Goal: Share content

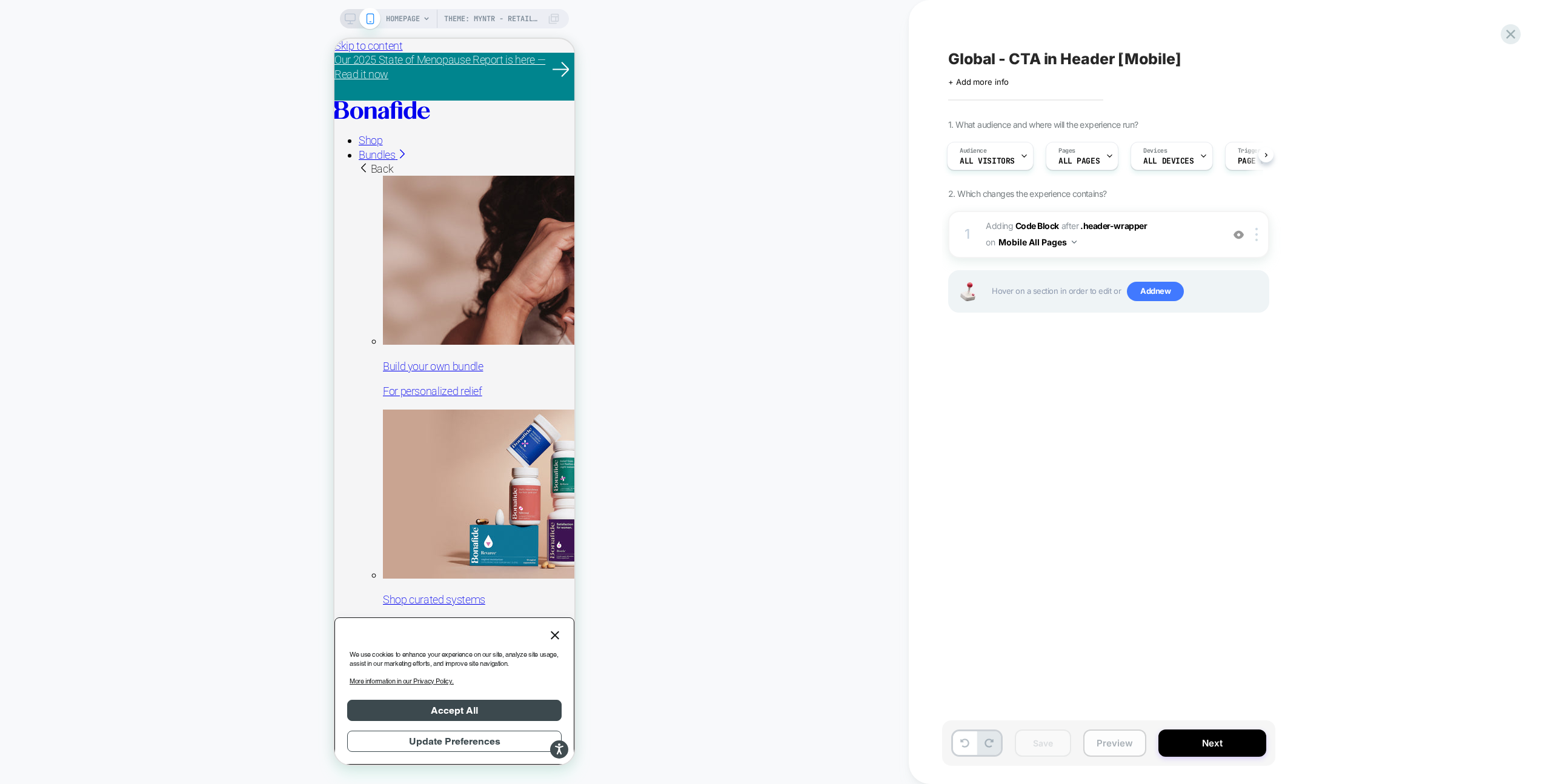
click at [1121, 743] on button "Preview" at bounding box center [1115, 743] width 63 height 27
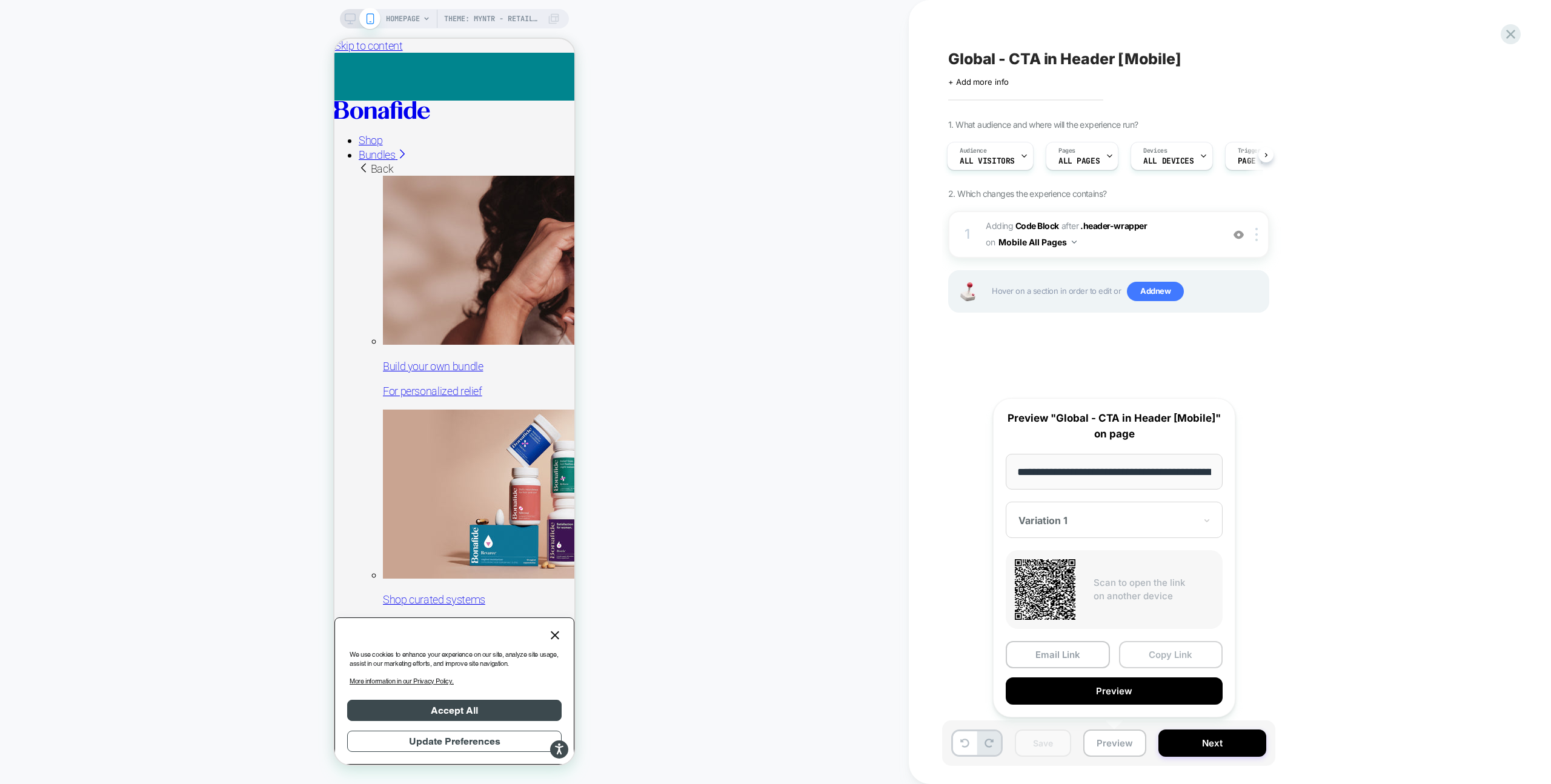
click at [1167, 658] on button "Copy Link" at bounding box center [1171, 655] width 104 height 27
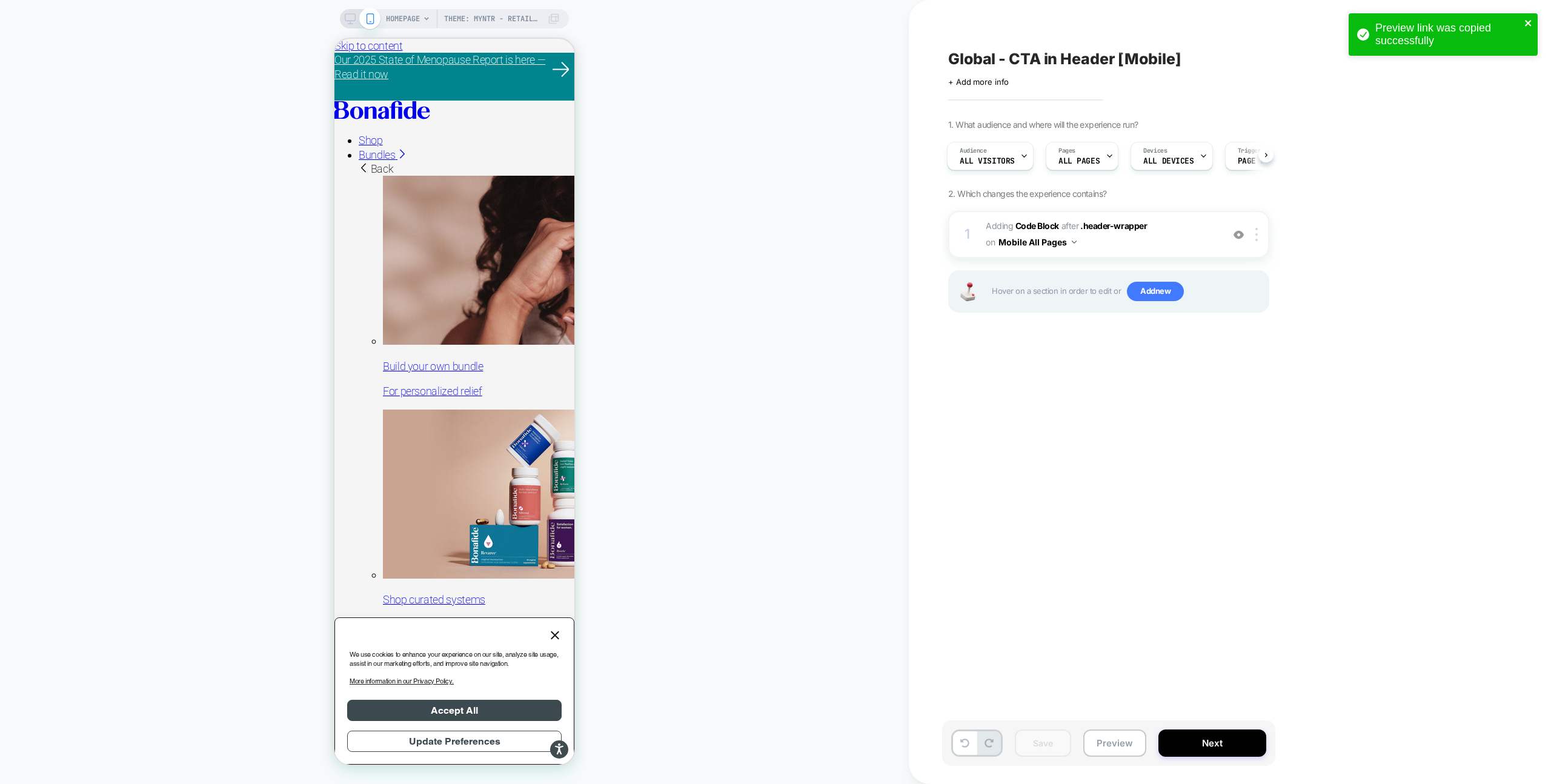
click at [1528, 23] on icon "close" at bounding box center [1528, 23] width 6 height 6
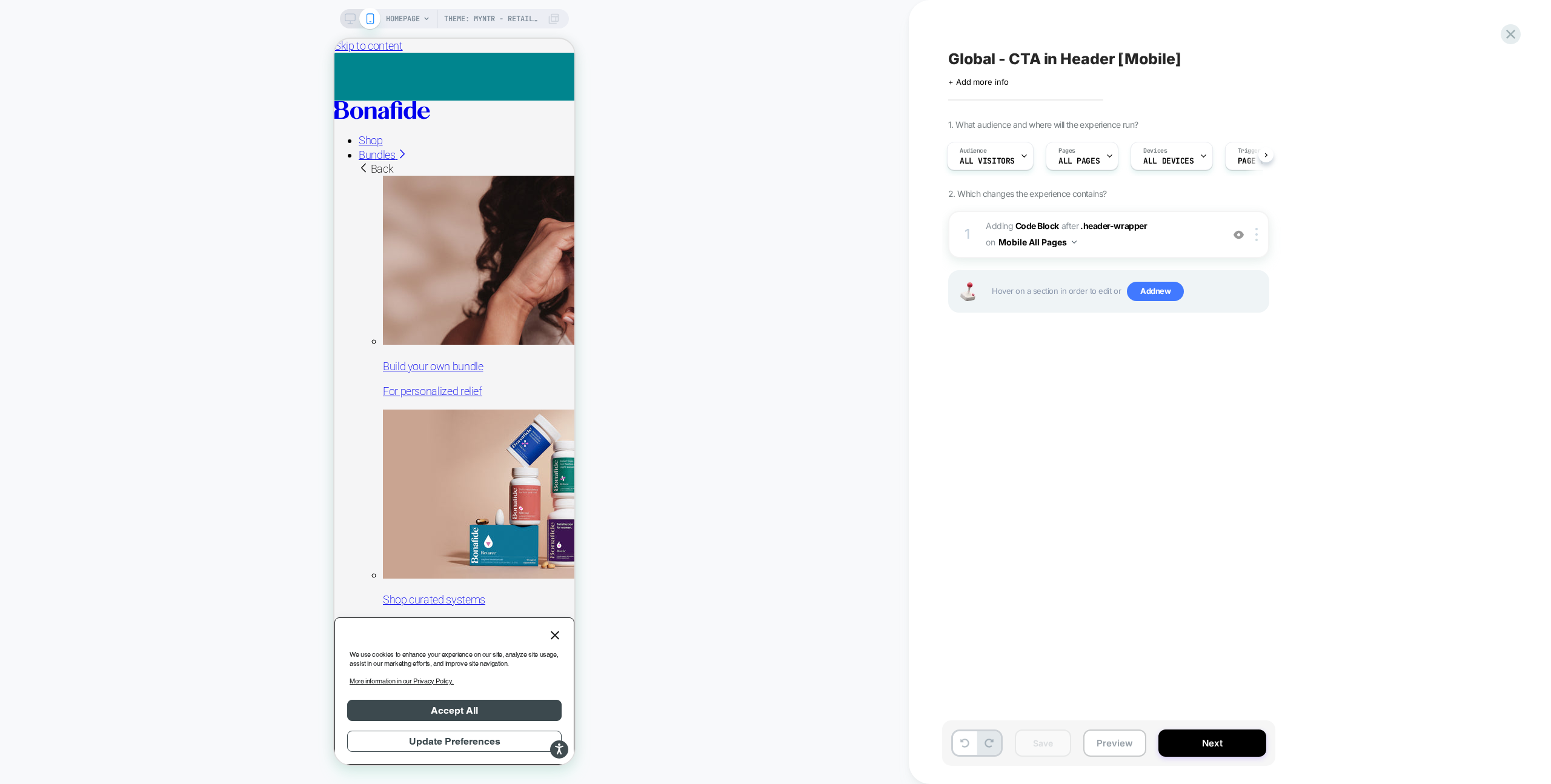
click at [1514, 16] on div "Preview link was copied successfully" at bounding box center [1444, 13] width 194 height 5
click at [1508, 38] on icon at bounding box center [1511, 34] width 16 height 16
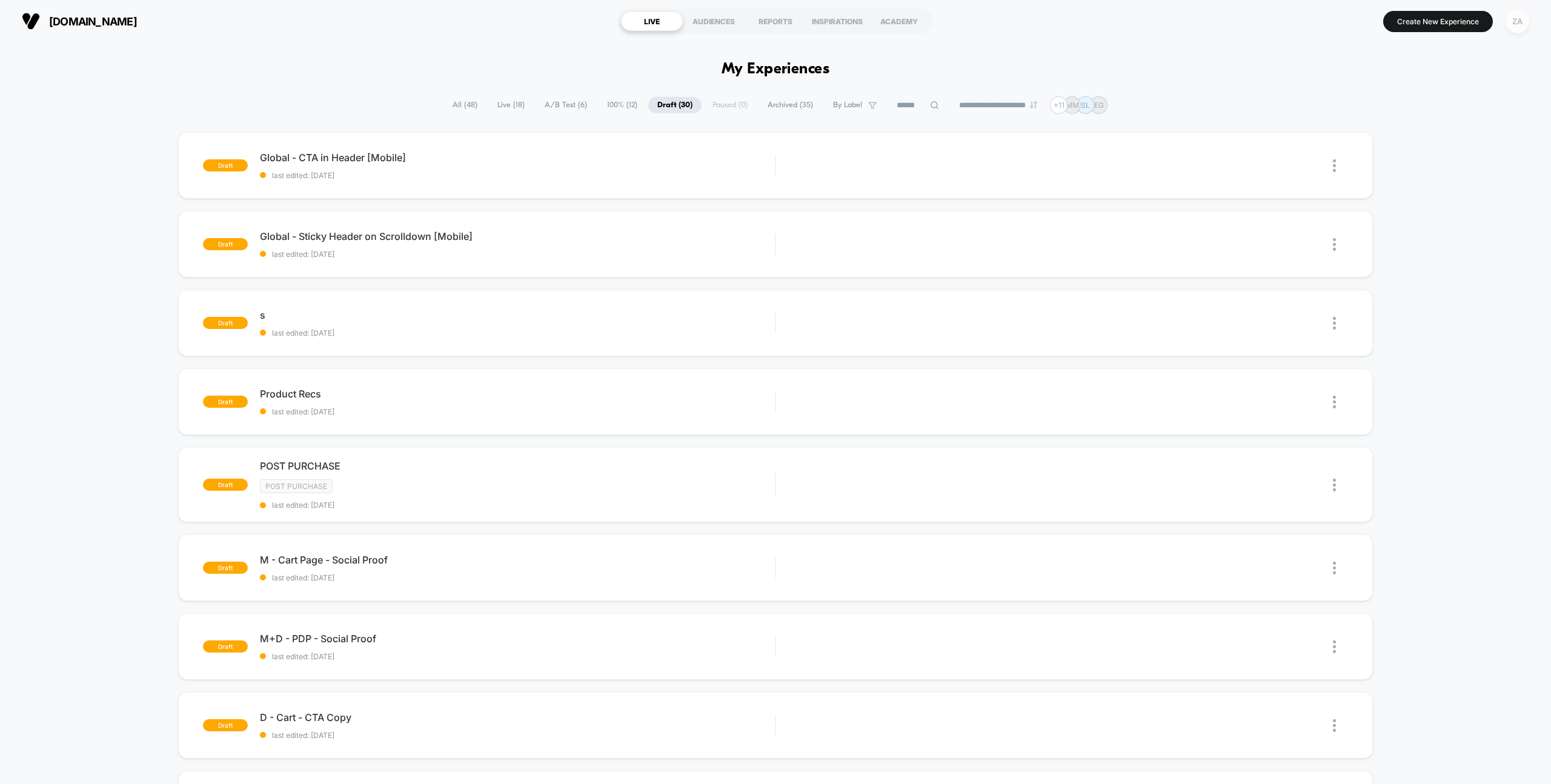
click at [1525, 22] on div "ZA" at bounding box center [1517, 21] width 24 height 24
